Goal: Information Seeking & Learning: Learn about a topic

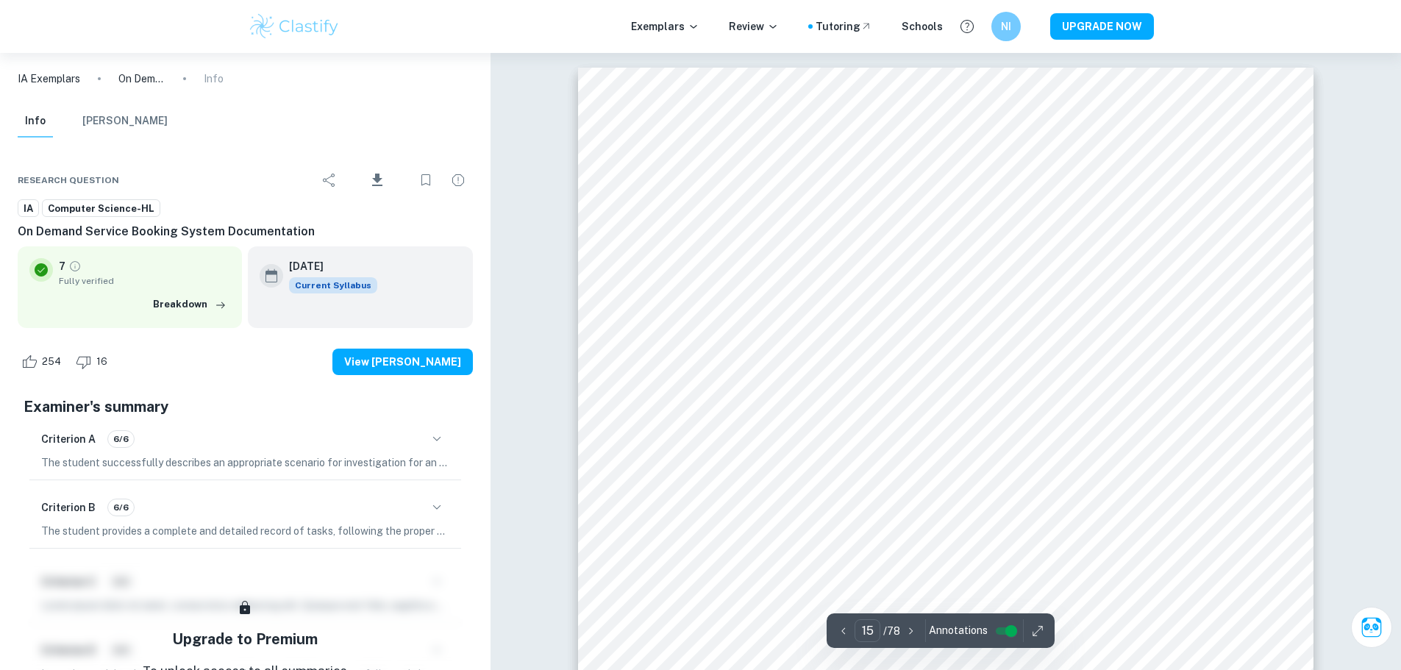
type input "14"
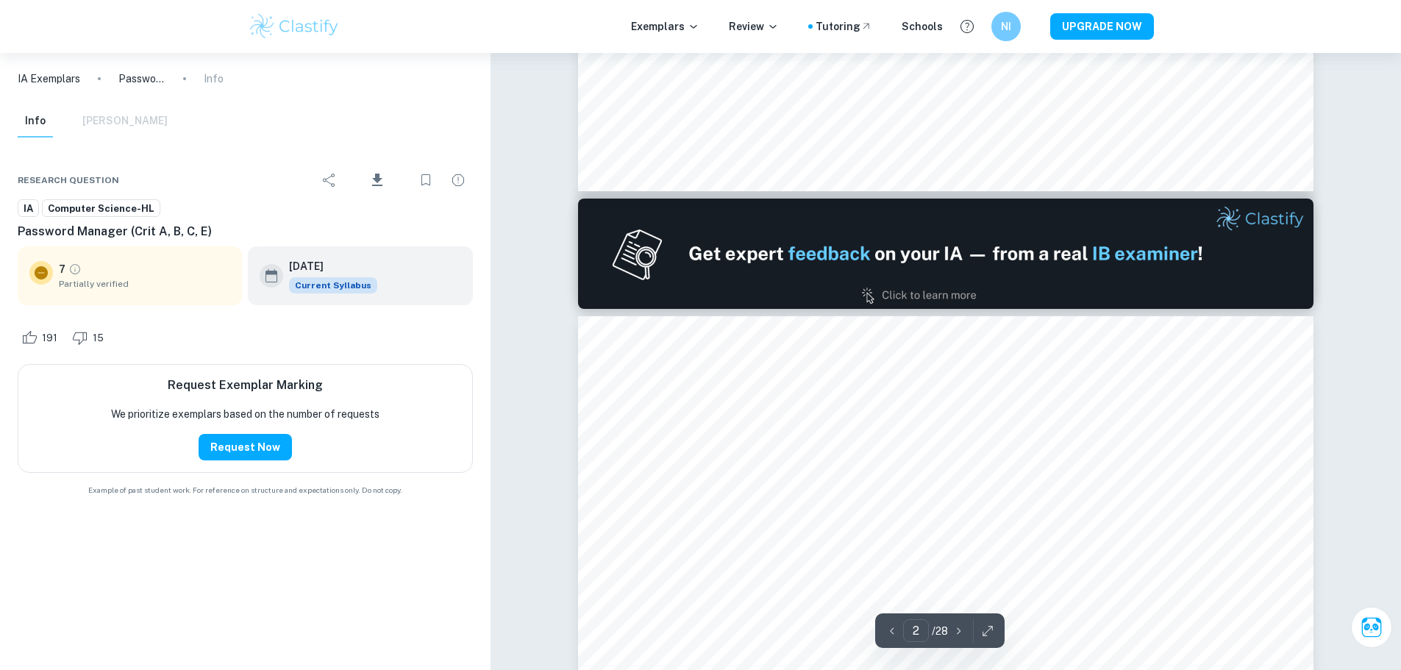
type input "1"
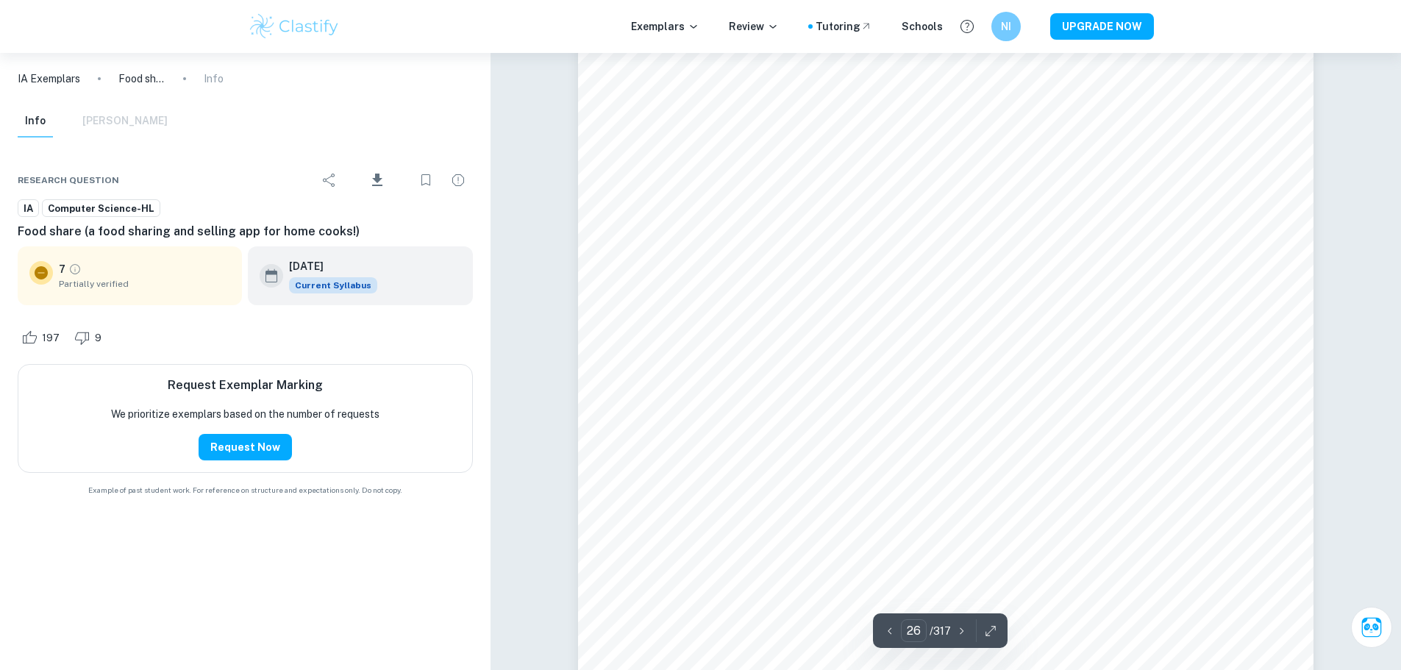
scroll to position [24848, 0]
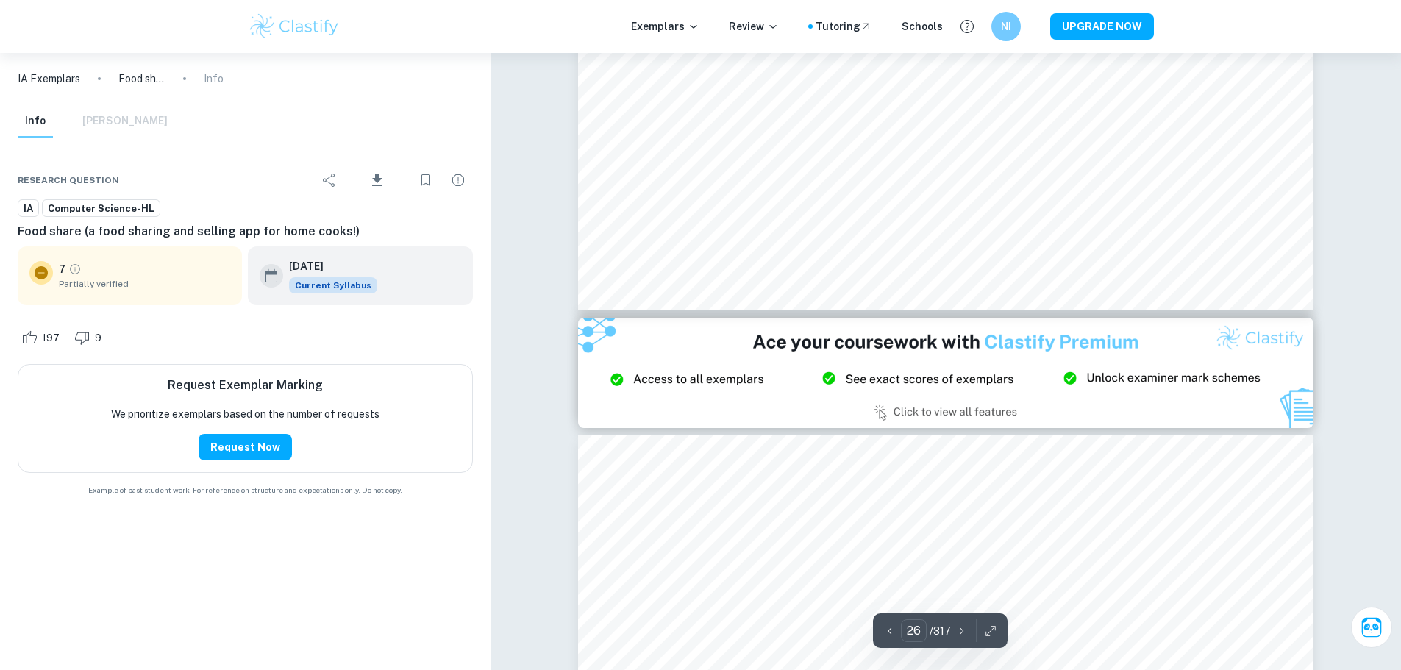
type input "27"
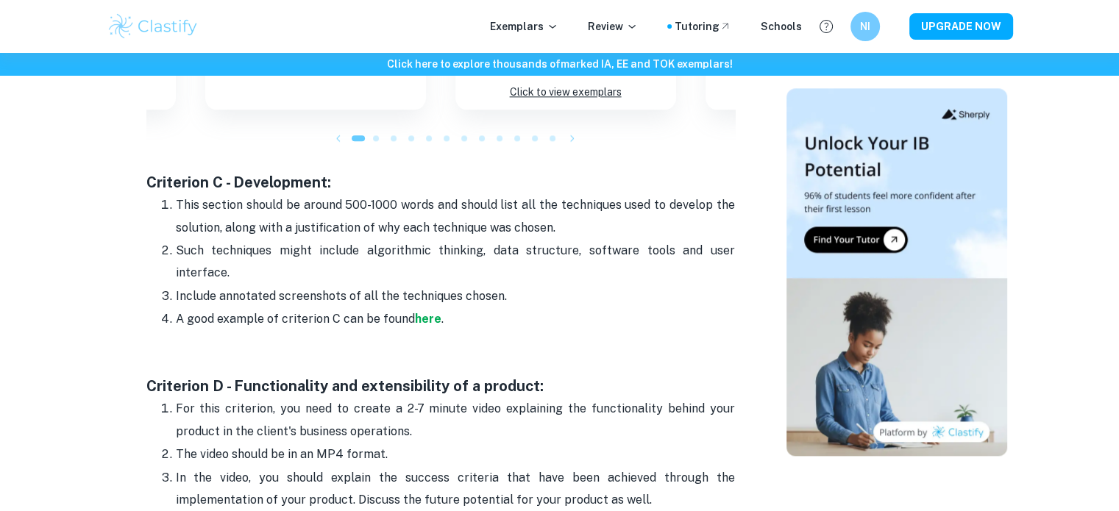
scroll to position [1689, 0]
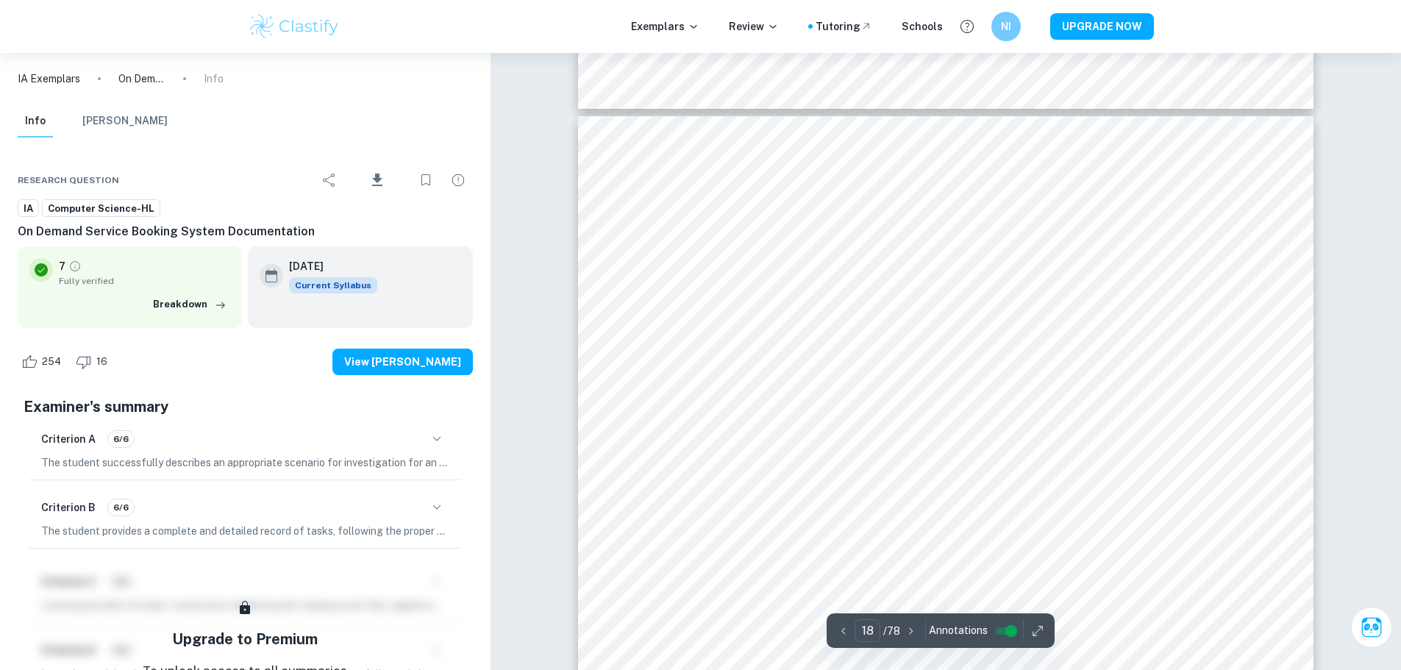
scroll to position [18575, 0]
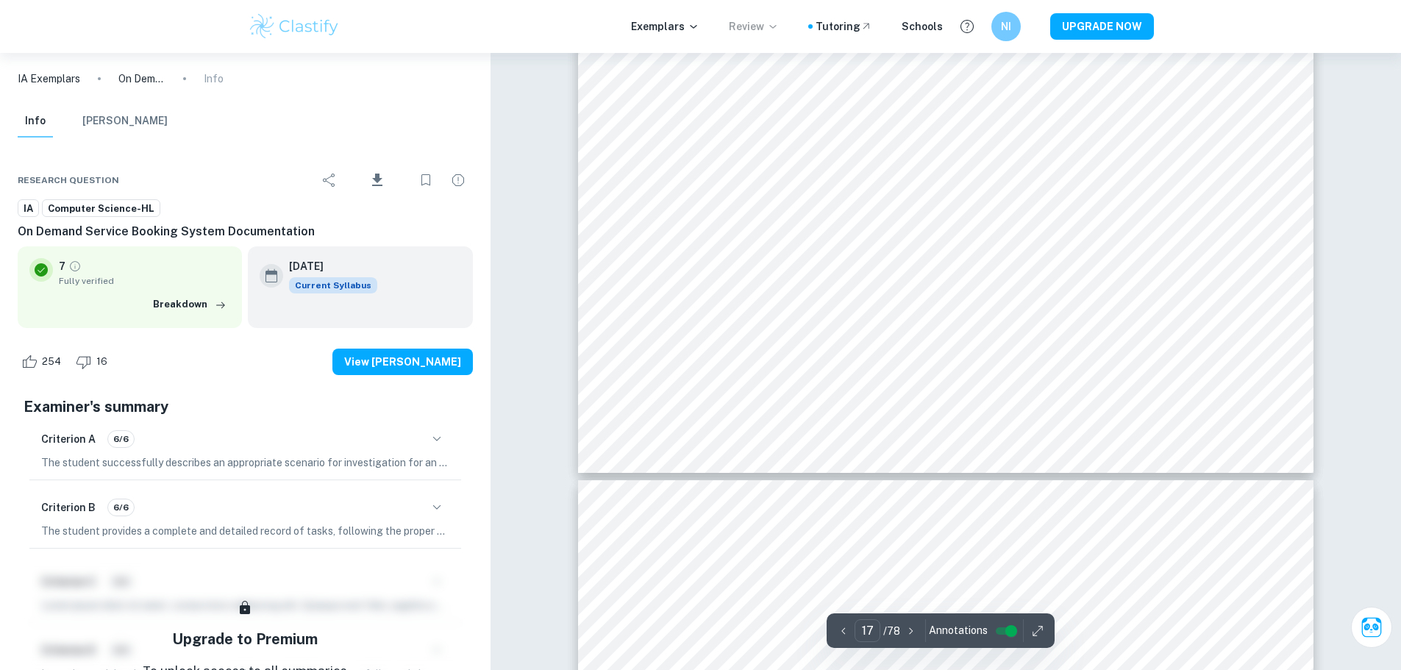
type input "18"
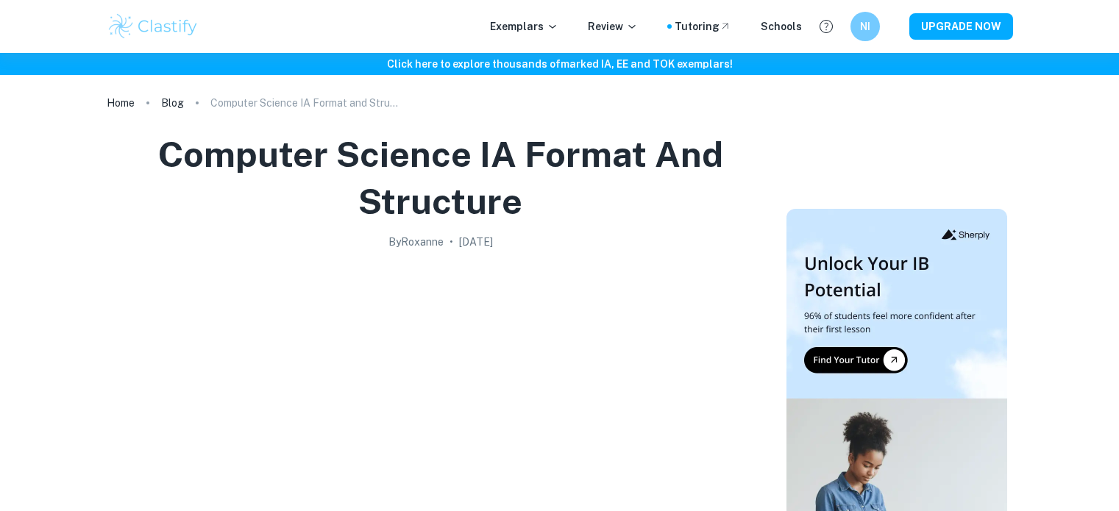
scroll to position [1689, 0]
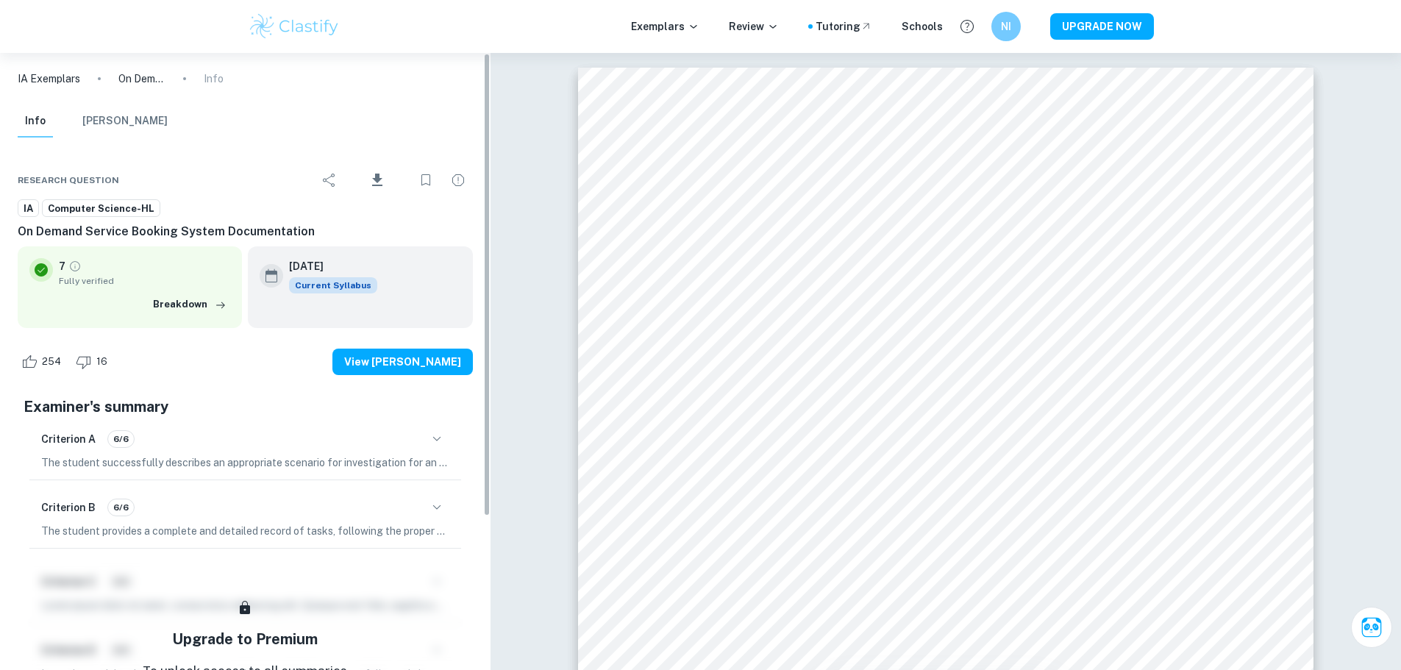
scroll to position [18329, 0]
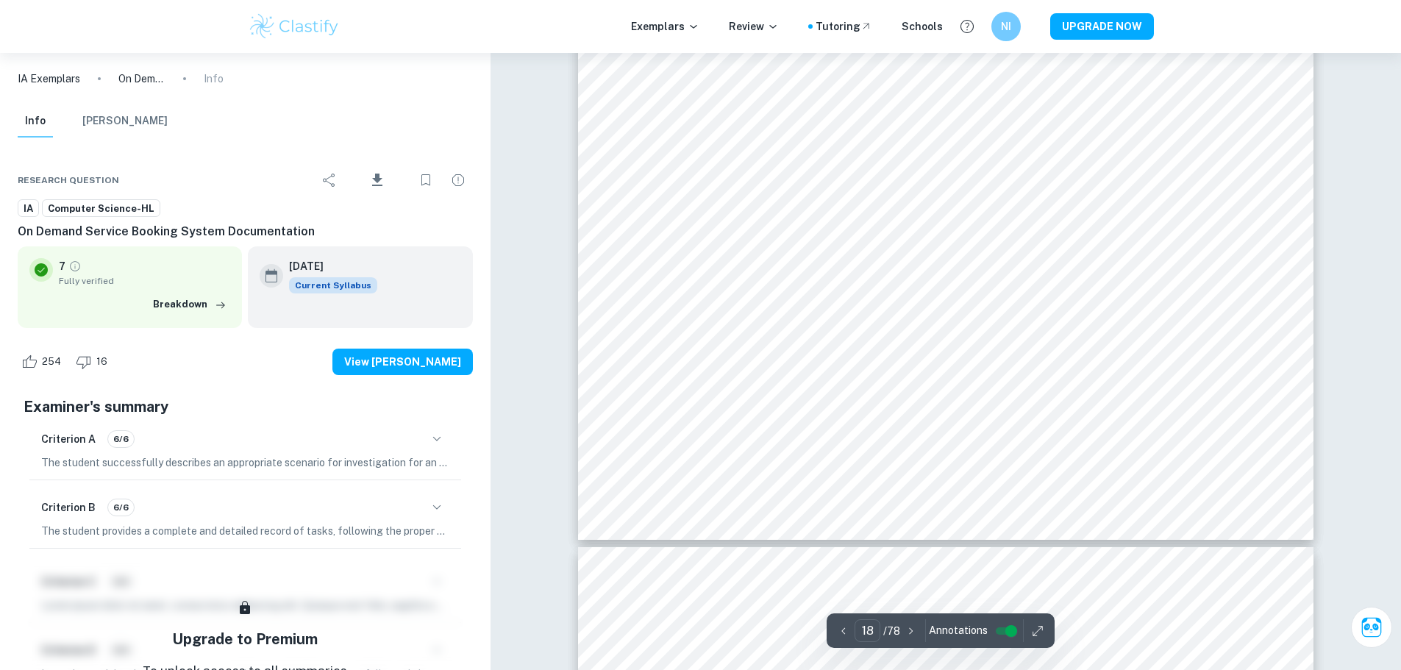
type input "19"
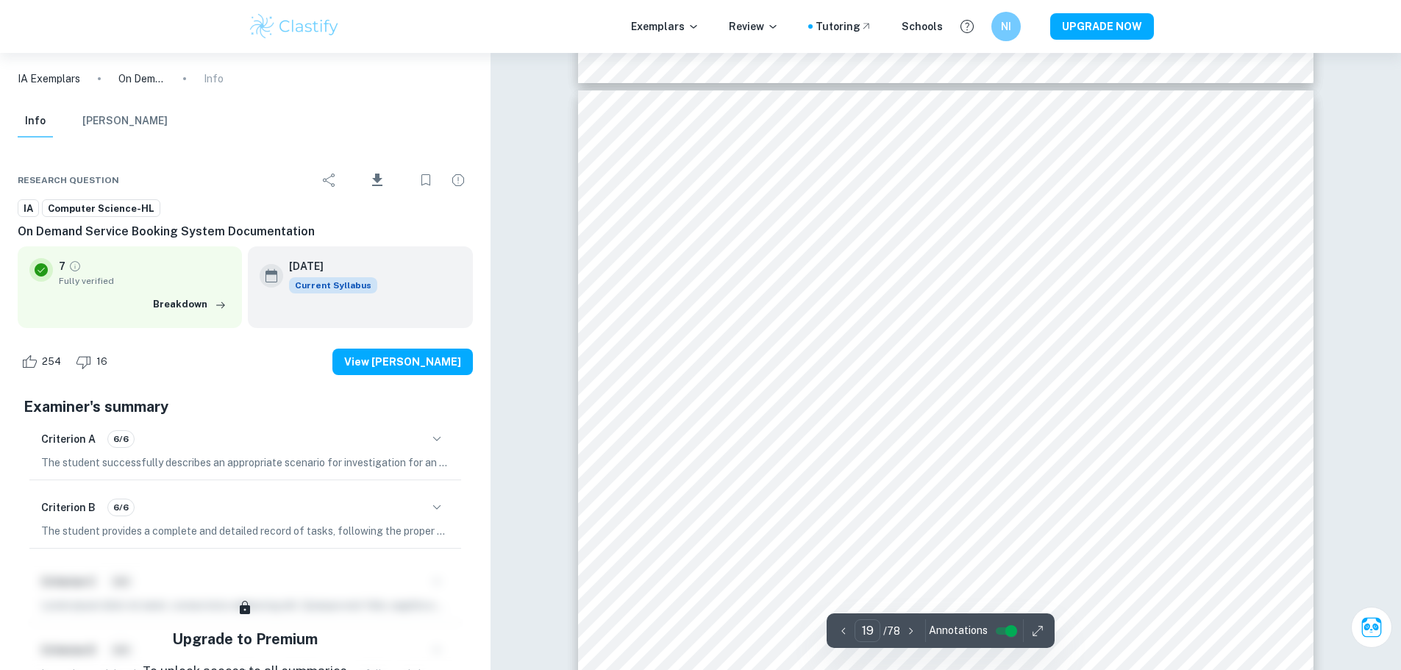
scroll to position [19310, 0]
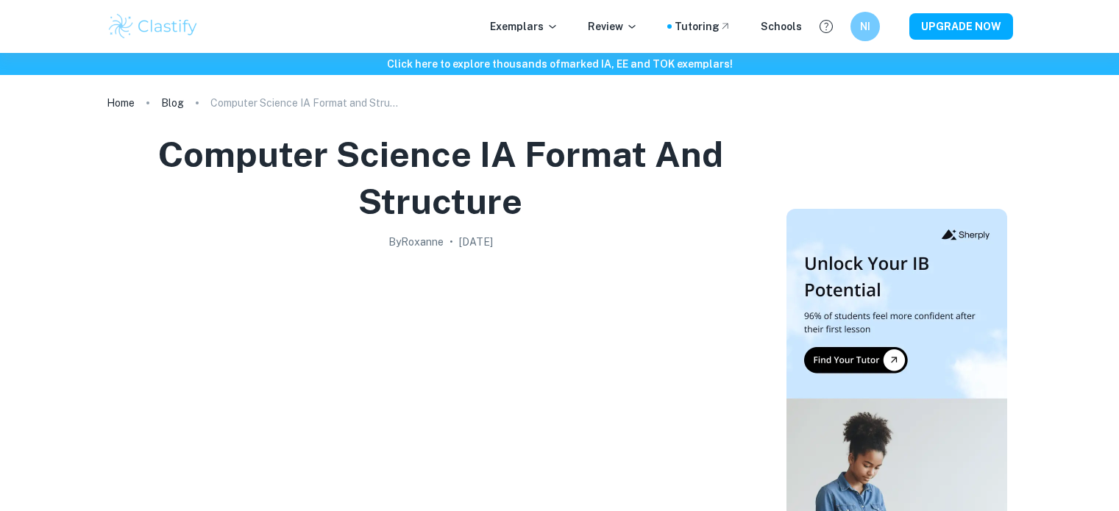
scroll to position [1689, 0]
